Goal: Task Accomplishment & Management: Manage account settings

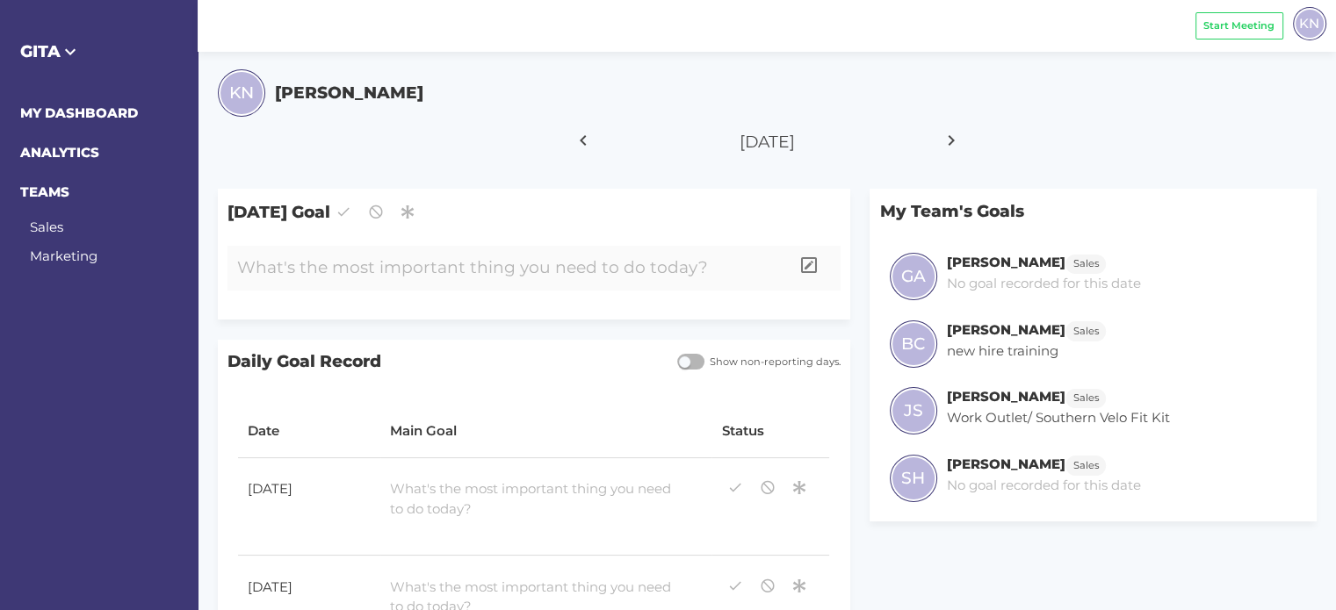
click at [321, 270] on div at bounding box center [508, 268] width 562 height 45
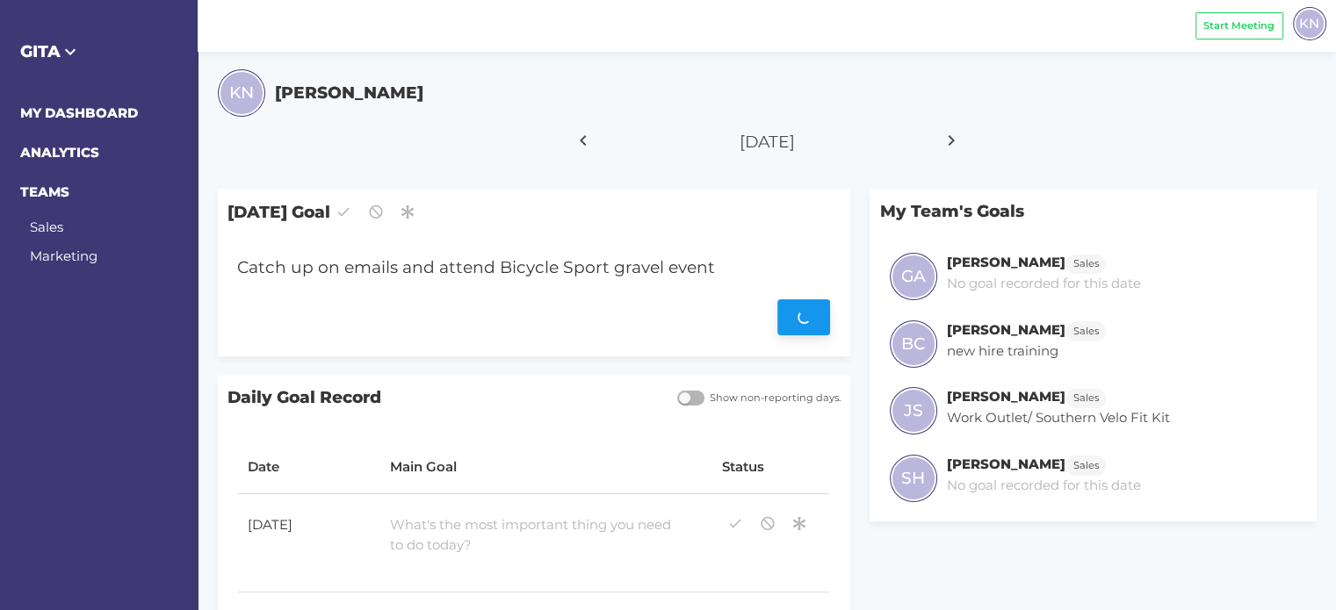
click at [804, 314] on div "Save" at bounding box center [533, 318] width 593 height 36
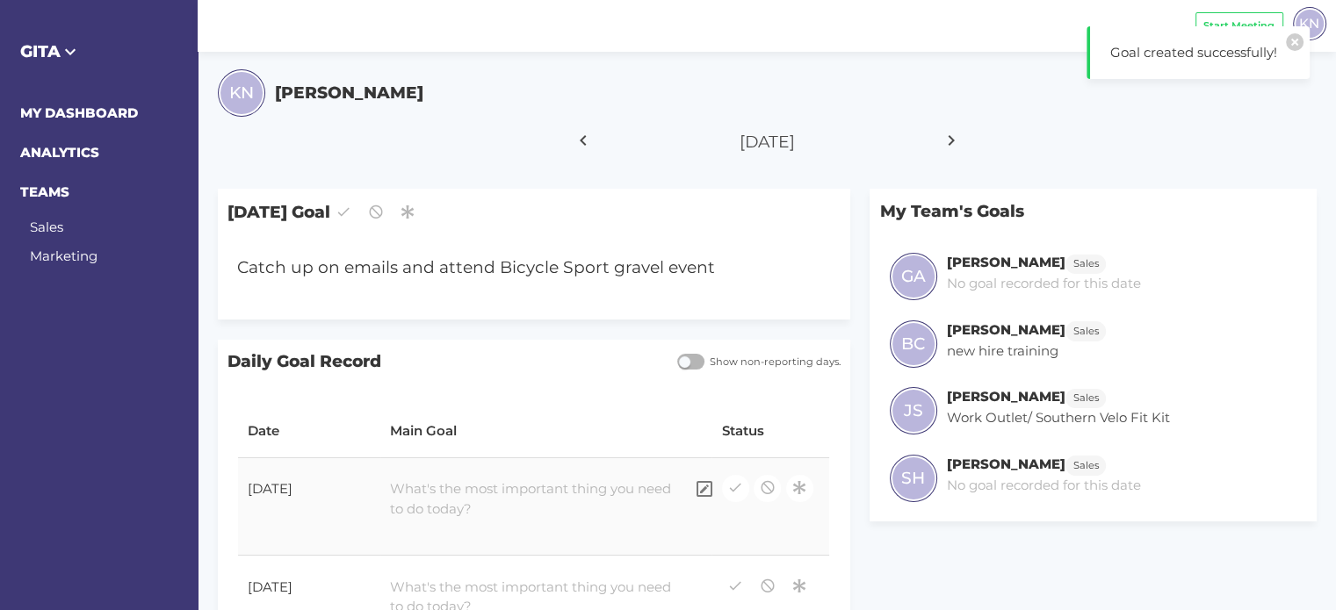
click at [477, 486] on div at bounding box center [532, 500] width 304 height 60
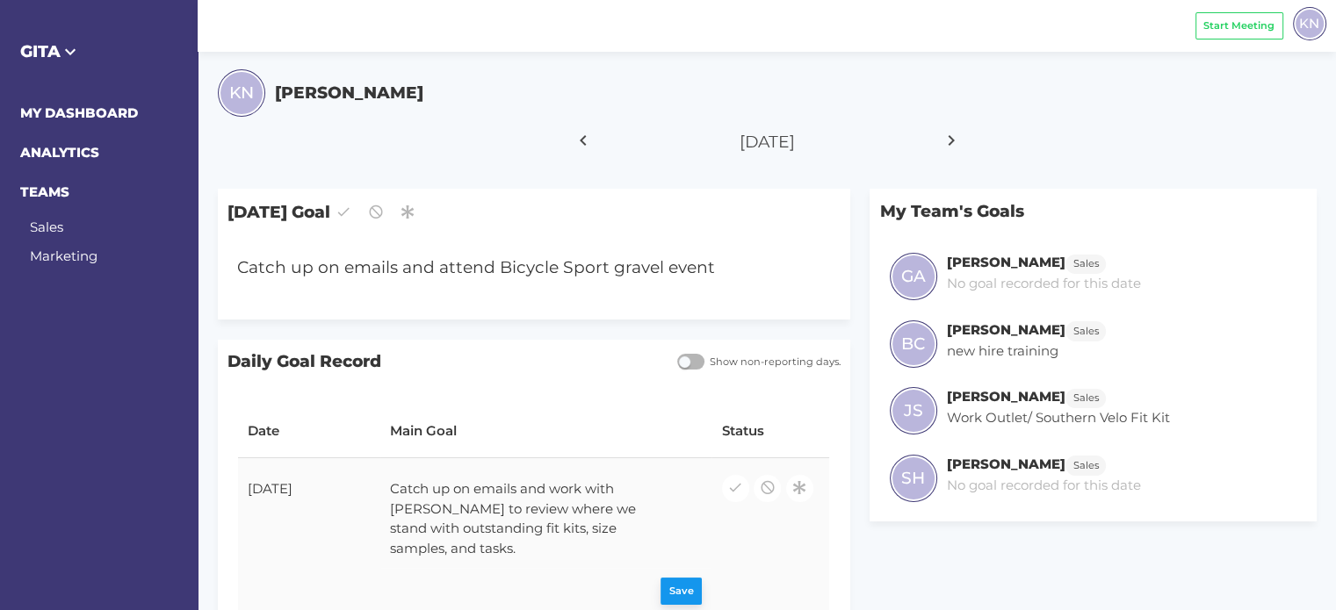
click at [682, 579] on div "Save" at bounding box center [546, 592] width 312 height 27
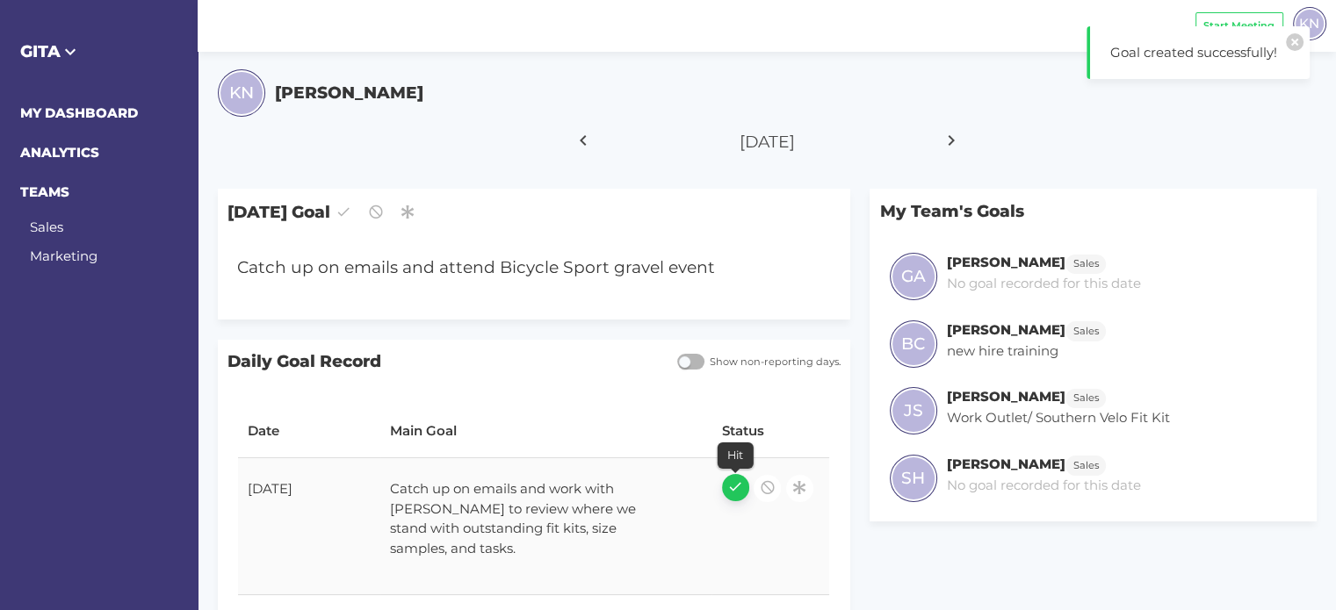
click at [731, 486] on icon "button" at bounding box center [735, 487] width 16 height 24
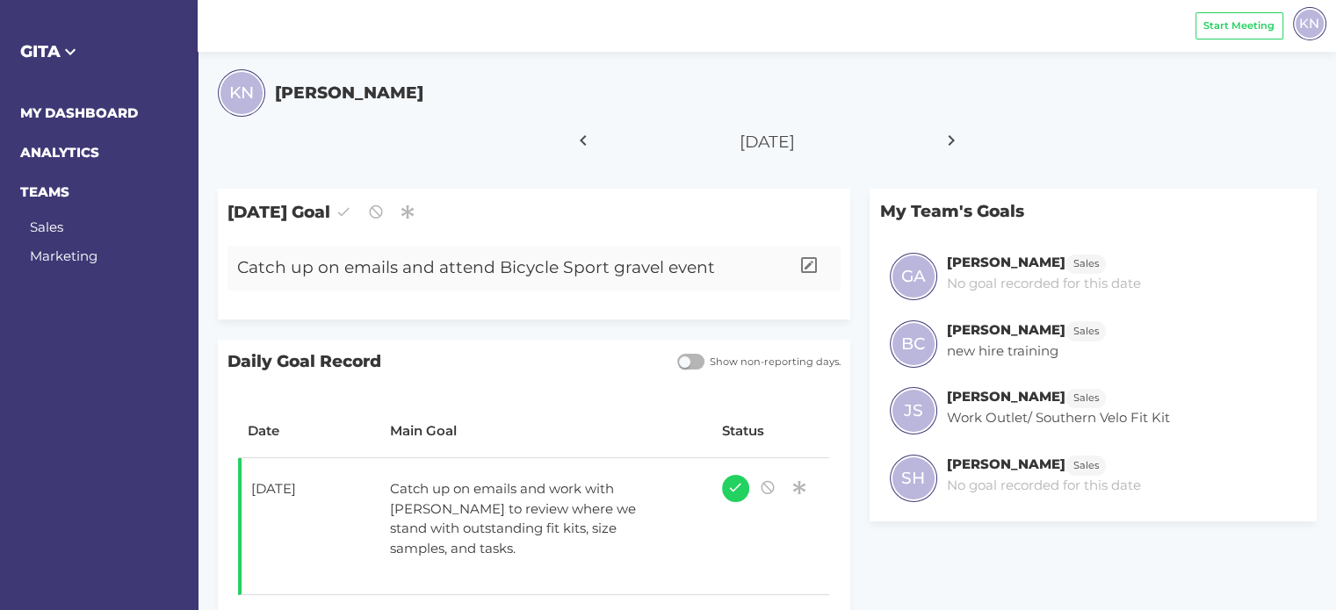
click at [485, 274] on div "Catch up on emails and attend Bicycle Sport gravel event" at bounding box center [508, 268] width 562 height 45
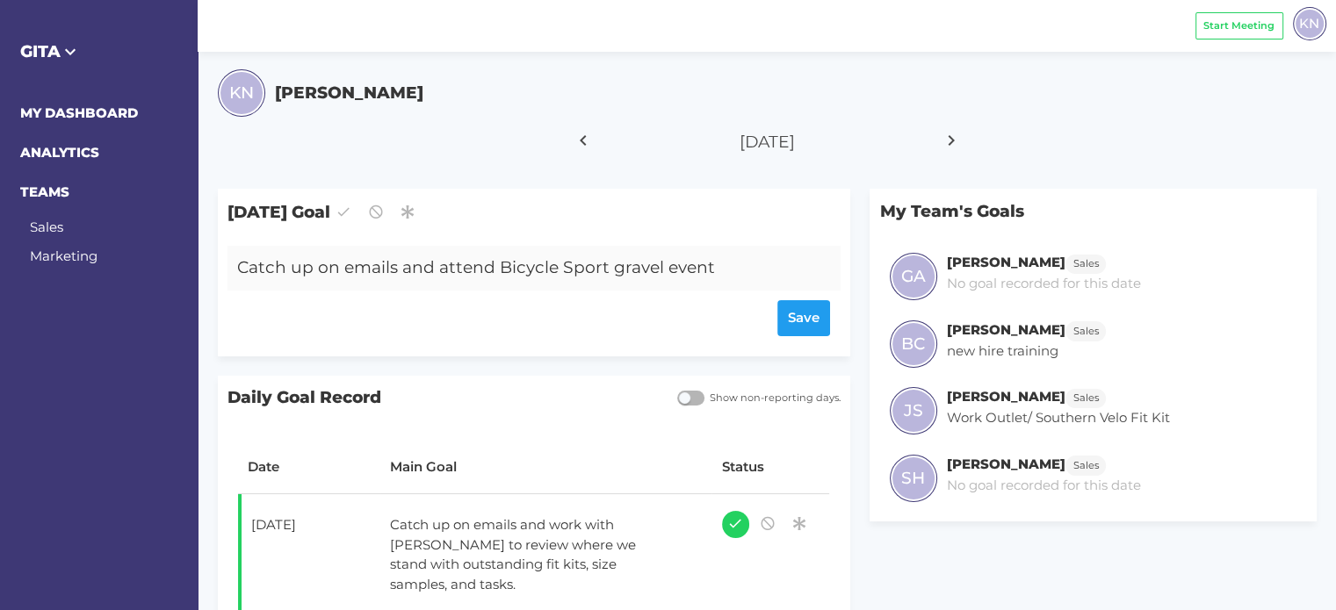
click at [418, 266] on div "Catch up on emails and attend Bicycle Sport gravel event" at bounding box center [508, 268] width 562 height 45
click at [393, 270] on div "Catch up on emails and attend Bicycle Sport gravel event" at bounding box center [508, 268] width 562 height 45
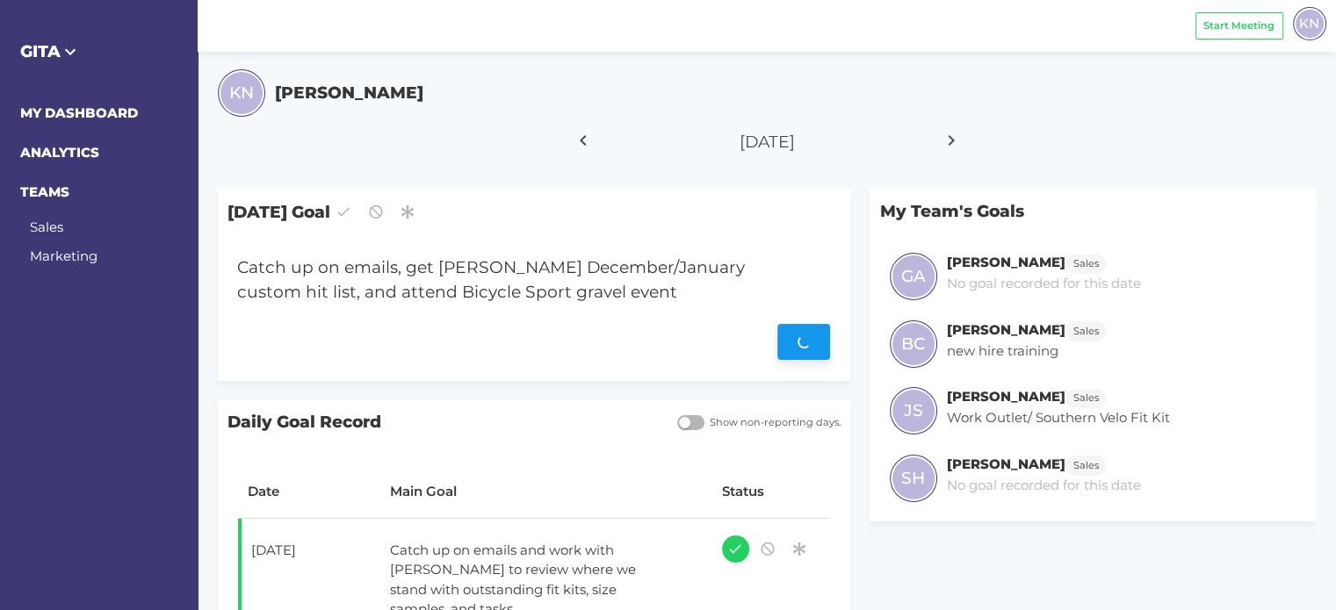
click at [822, 347] on div "Save" at bounding box center [533, 343] width 593 height 36
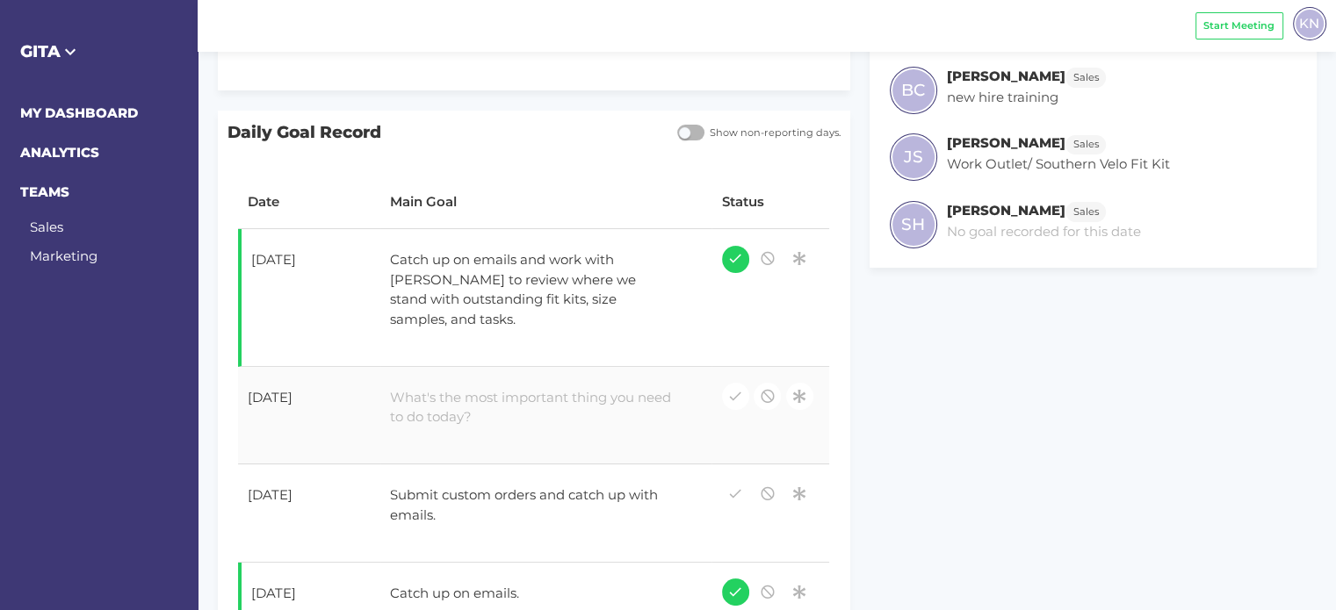
scroll to position [263, 0]
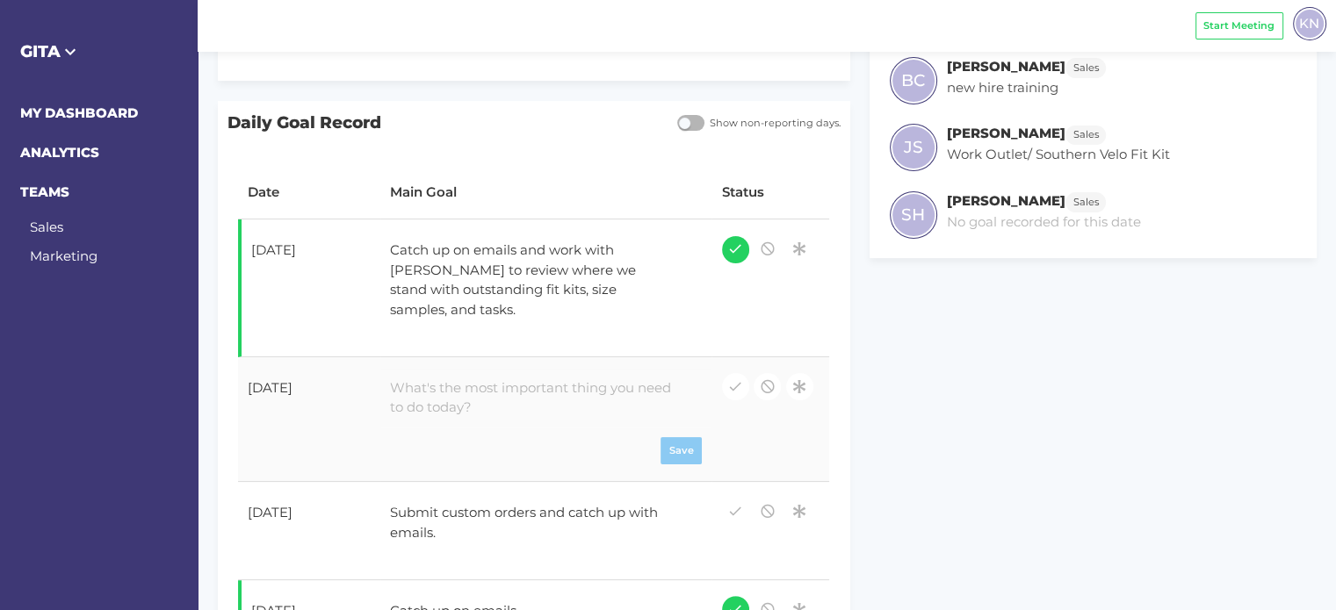
click at [509, 369] on div at bounding box center [532, 399] width 304 height 60
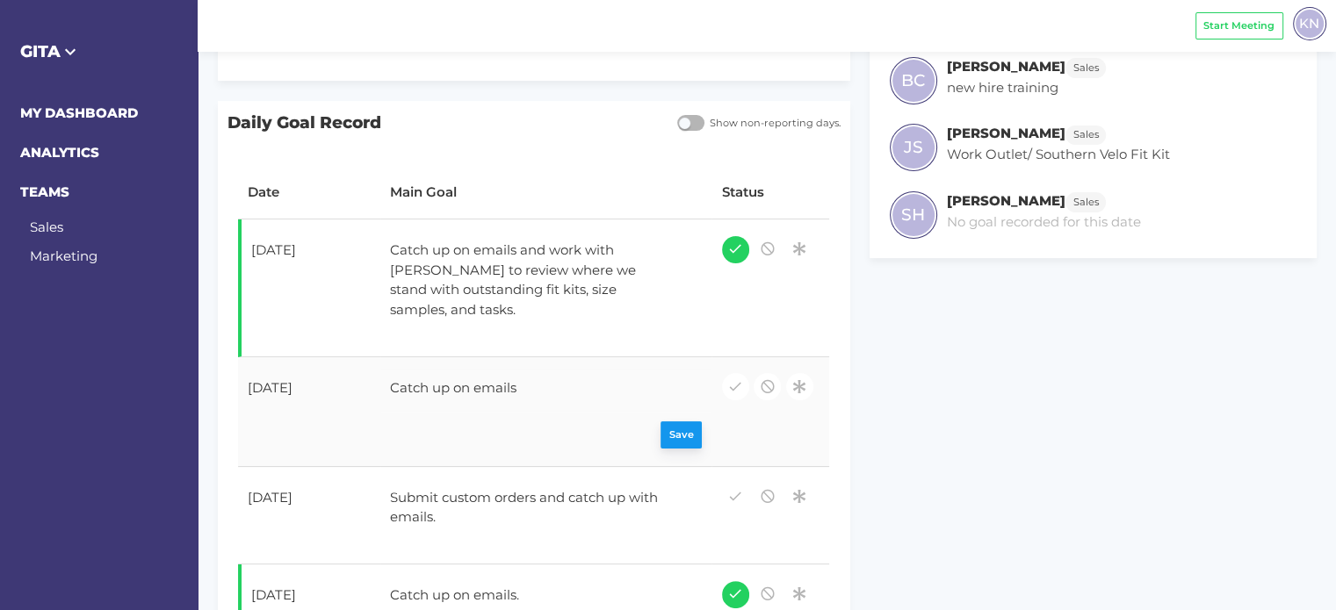
click at [684, 422] on div "Save" at bounding box center [546, 435] width 312 height 27
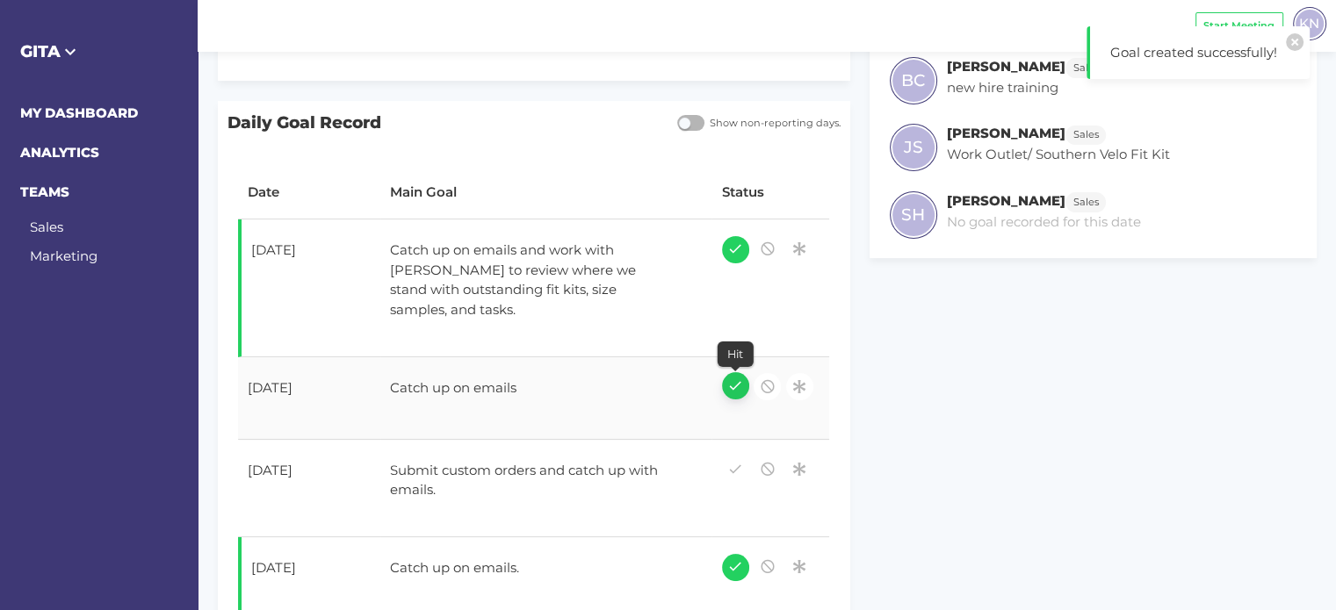
click at [732, 374] on icon "button" at bounding box center [735, 386] width 16 height 24
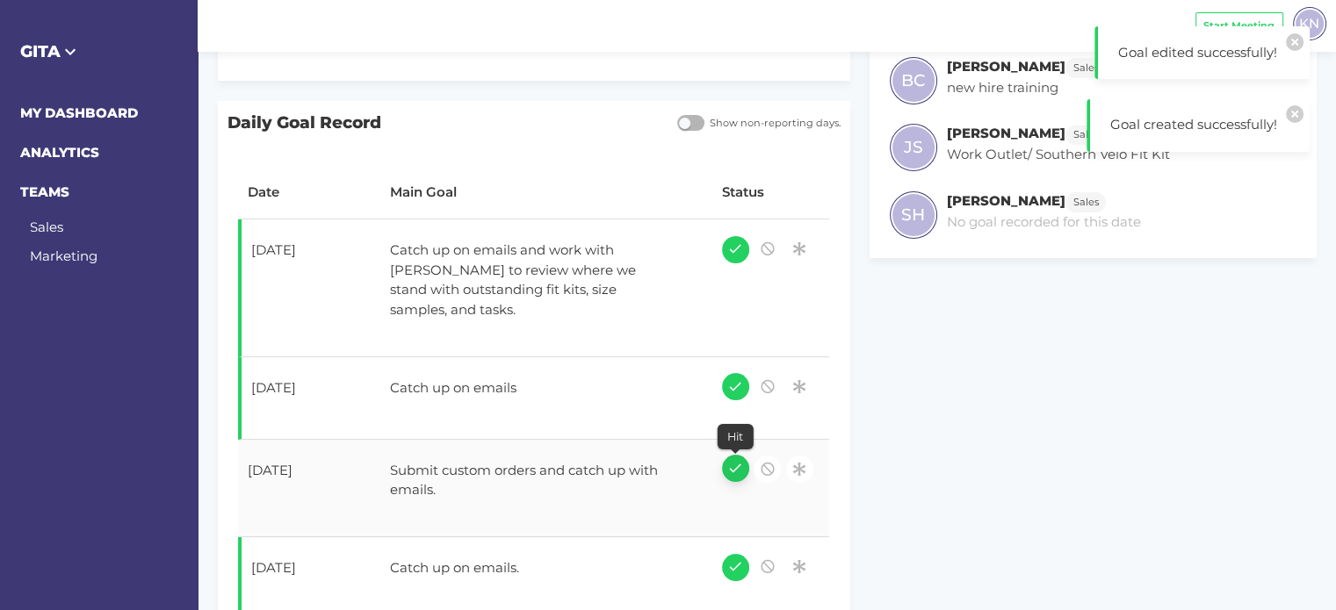
click at [736, 457] on icon "button" at bounding box center [735, 469] width 16 height 24
